Goal: Go to known website: Access a specific website the user already knows

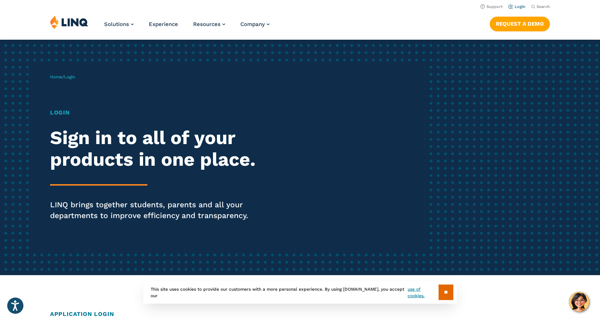
click at [513, 7] on link "Login" at bounding box center [517, 6] width 17 height 5
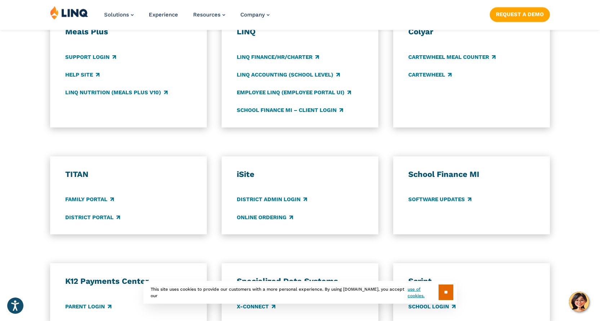
scroll to position [433, 0]
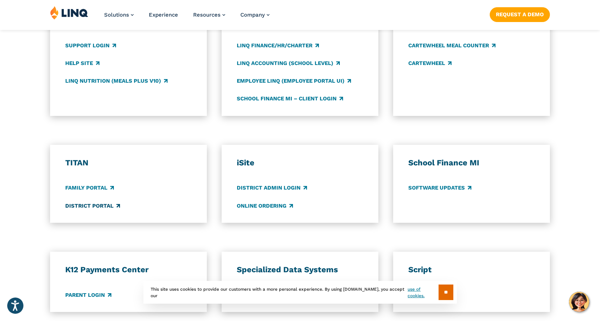
click at [90, 206] on link "District Portal" at bounding box center [92, 206] width 55 height 8
